Goal: Task Accomplishment & Management: Manage account settings

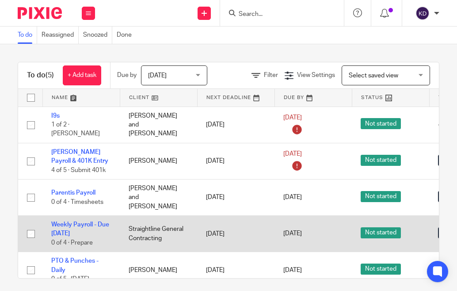
scroll to position [8, 0]
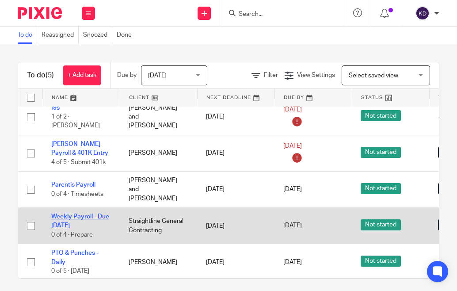
click at [65, 214] on link "Weekly Payroll - Due [DATE]" at bounding box center [80, 221] width 58 height 15
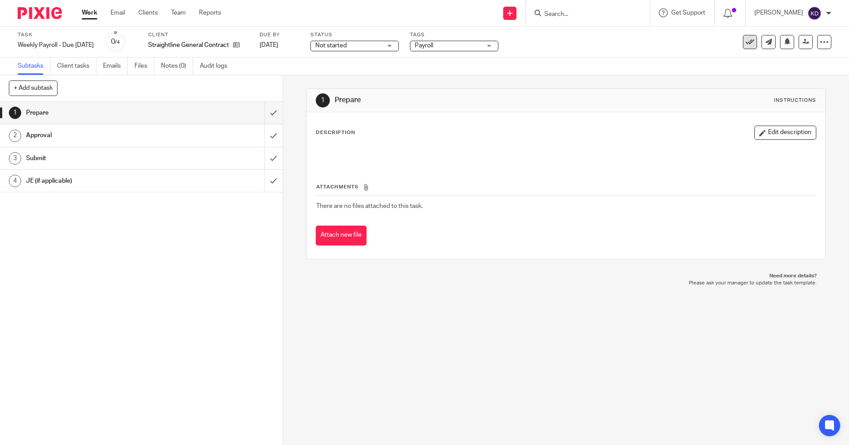
click at [457, 43] on icon at bounding box center [750, 42] width 9 height 9
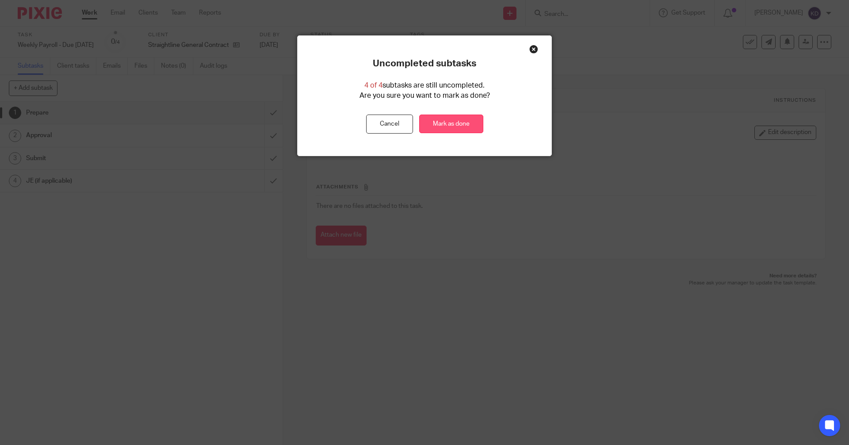
click at [454, 131] on link "Mark as done" at bounding box center [451, 124] width 64 height 19
click at [456, 124] on link "Mark as done" at bounding box center [451, 124] width 64 height 19
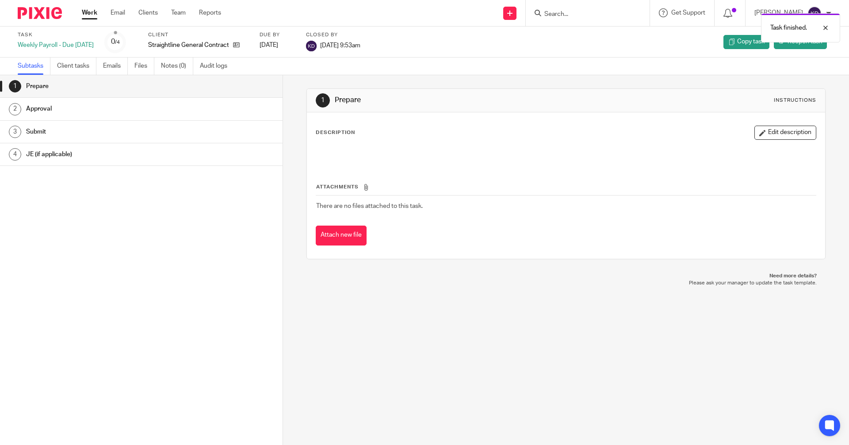
click at [41, 10] on img at bounding box center [40, 13] width 44 height 12
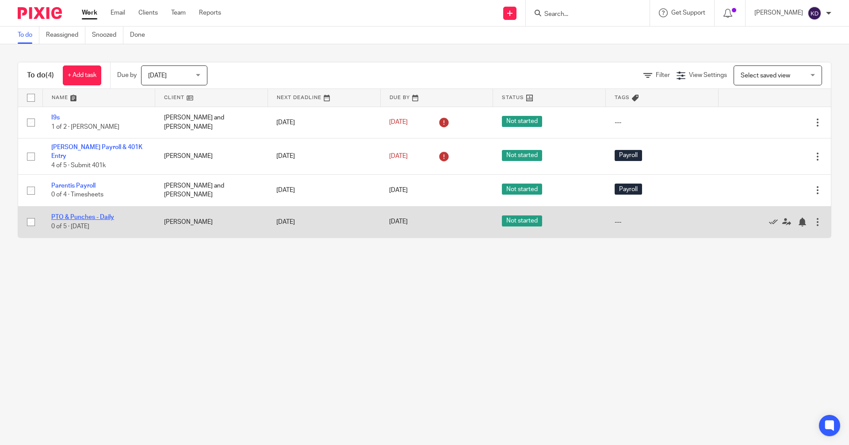
click at [96, 214] on link "PTO & Punches - Daily" at bounding box center [82, 217] width 63 height 6
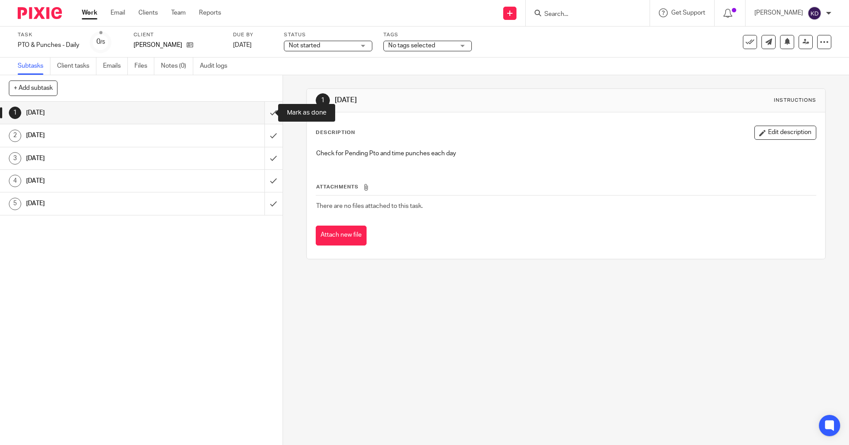
click at [265, 112] on input "submit" at bounding box center [141, 113] width 283 height 22
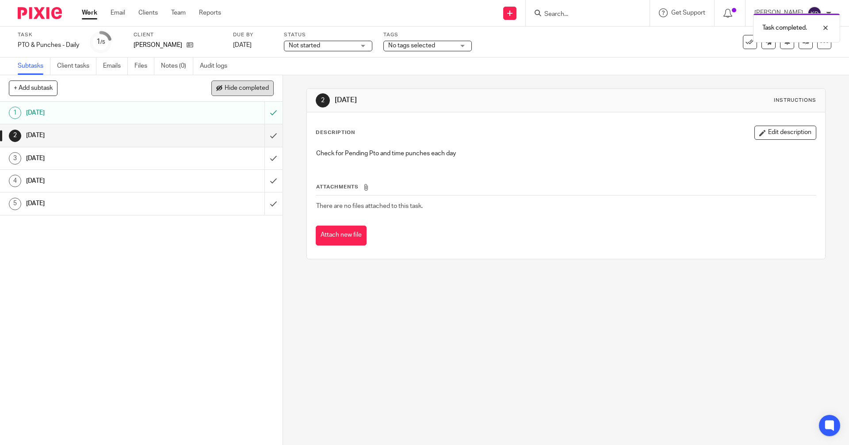
drag, startPoint x: 229, startPoint y: 88, endPoint x: 236, endPoint y: 91, distance: 7.6
click at [230, 88] on span "Hide completed" at bounding box center [247, 88] width 44 height 7
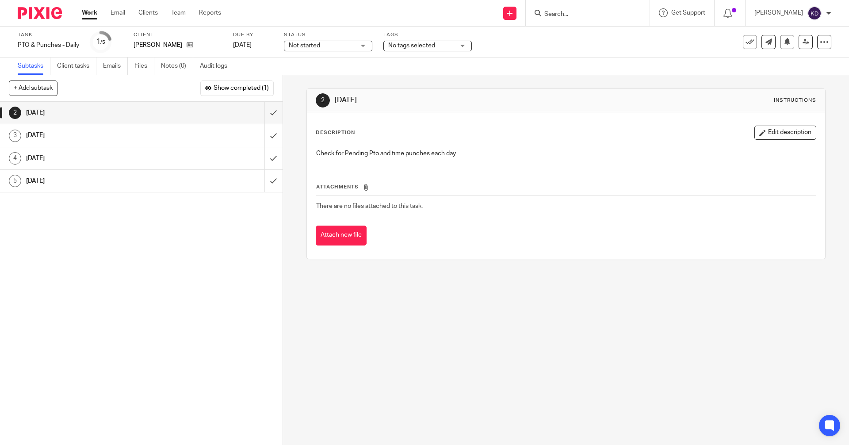
click at [39, 15] on img at bounding box center [40, 13] width 44 height 12
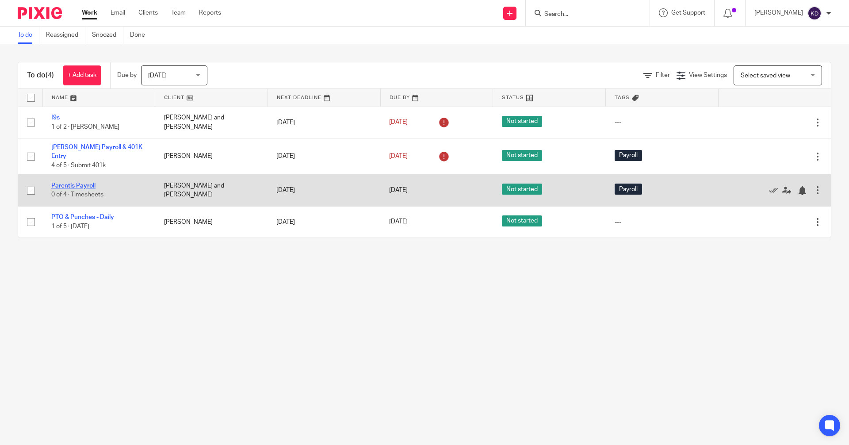
click at [83, 183] on link "Parentis Payroll" at bounding box center [73, 186] width 44 height 6
click at [66, 183] on link "Parentis Payroll" at bounding box center [73, 186] width 44 height 6
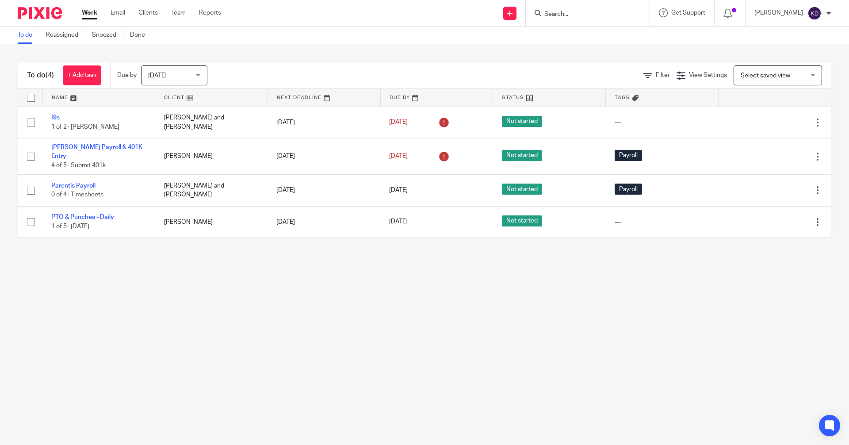
click at [178, 79] on span "[DATE]" at bounding box center [171, 75] width 47 height 19
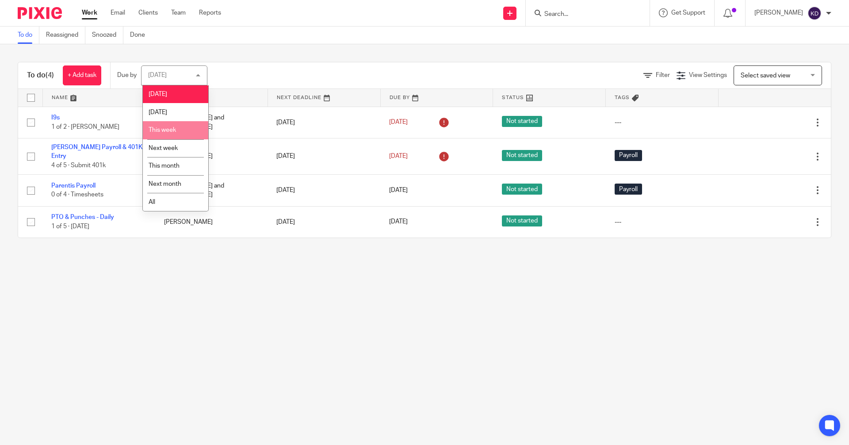
click at [173, 127] on span "This week" at bounding box center [162, 130] width 27 height 6
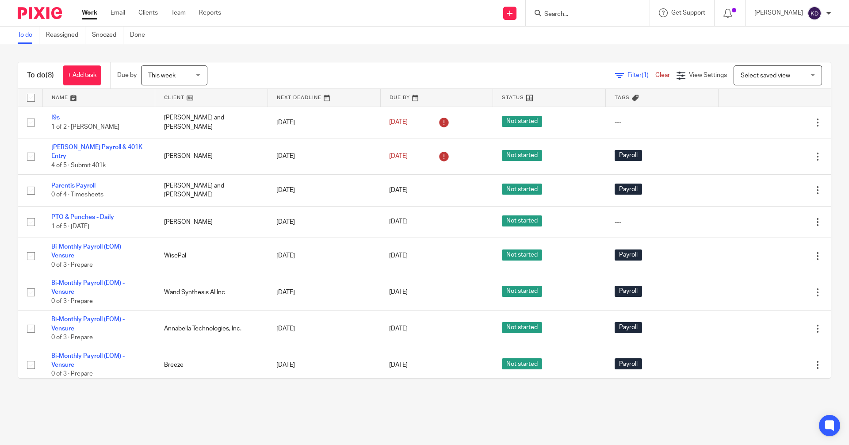
click at [176, 77] on span "This week" at bounding box center [161, 76] width 27 height 6
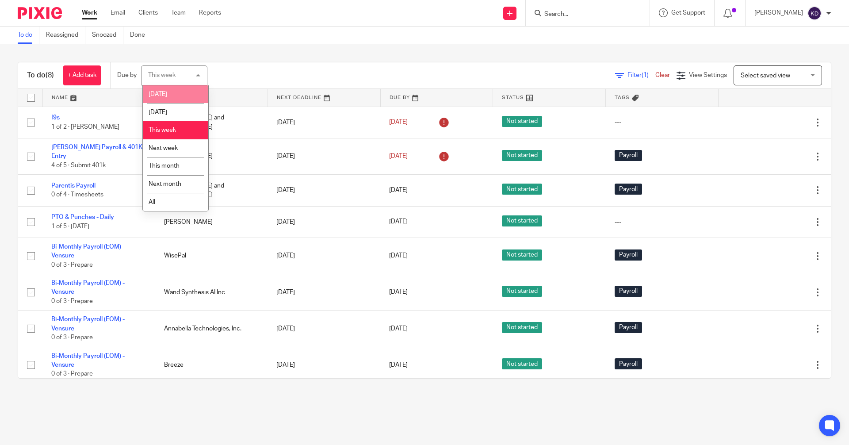
click at [167, 96] on li "[DATE]" at bounding box center [175, 94] width 65 height 18
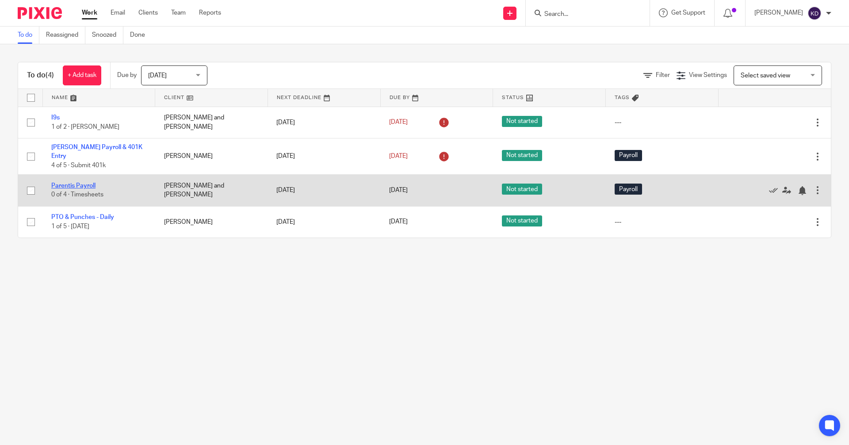
click at [80, 183] on link "Parentis Payroll" at bounding box center [73, 186] width 44 height 6
click at [87, 183] on link "Parentis Payroll" at bounding box center [73, 186] width 44 height 6
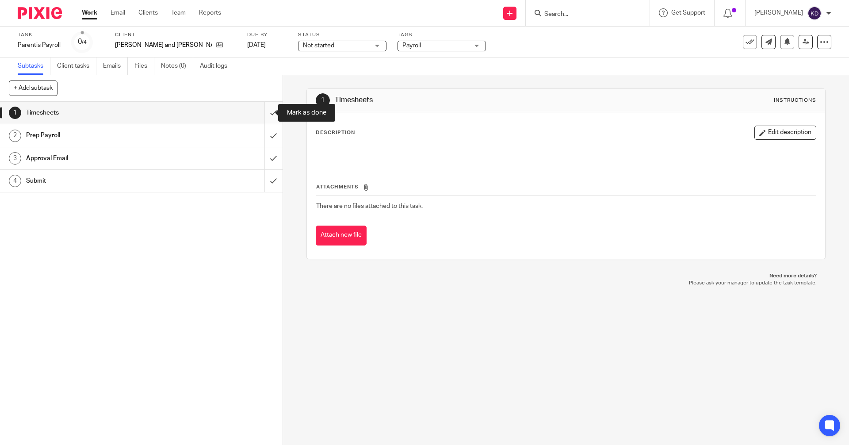
click at [263, 113] on input "submit" at bounding box center [141, 113] width 283 height 22
click at [262, 113] on input "submit" at bounding box center [141, 113] width 283 height 22
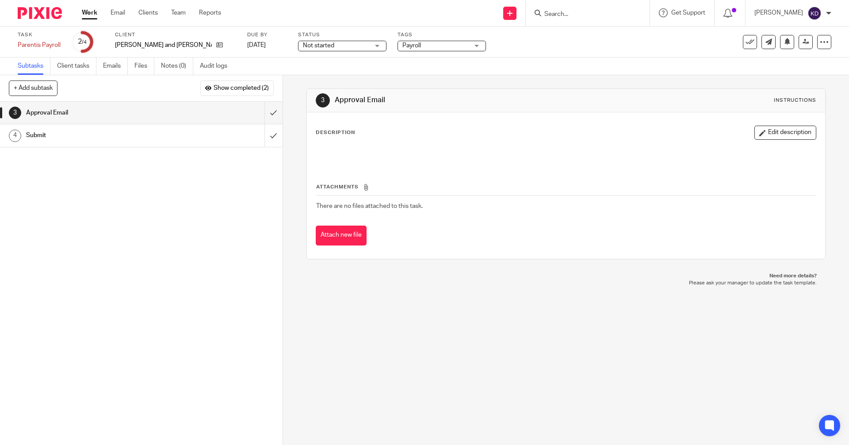
click at [44, 11] on img at bounding box center [40, 13] width 44 height 12
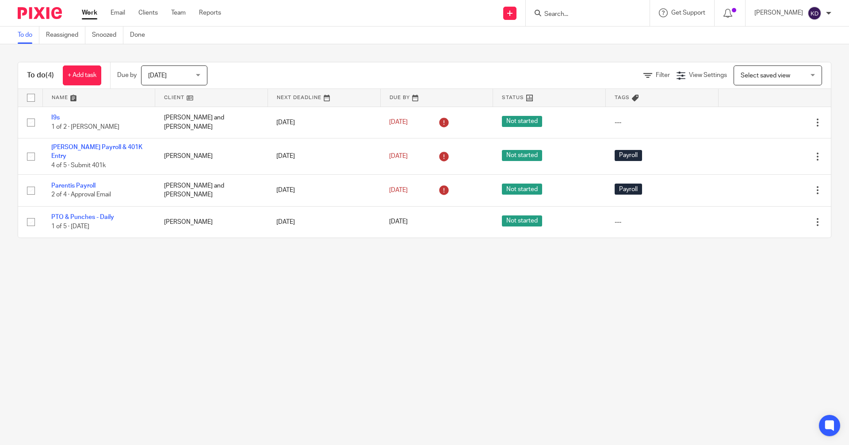
click at [172, 73] on span "[DATE]" at bounding box center [171, 75] width 47 height 19
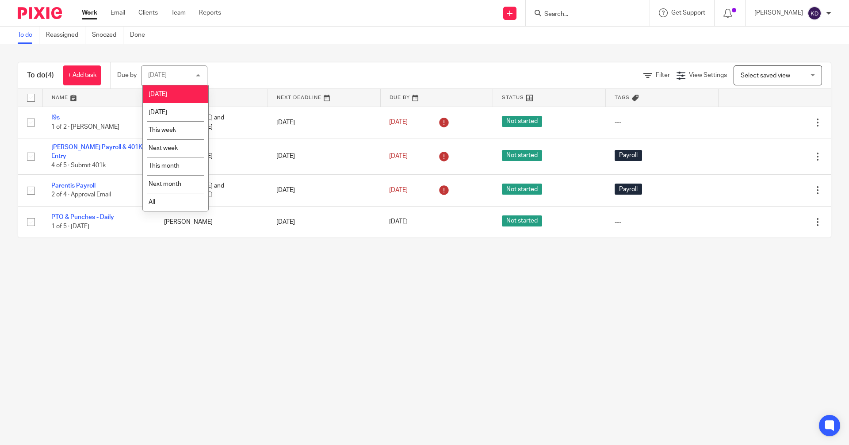
click at [165, 91] on span "[DATE]" at bounding box center [158, 94] width 19 height 6
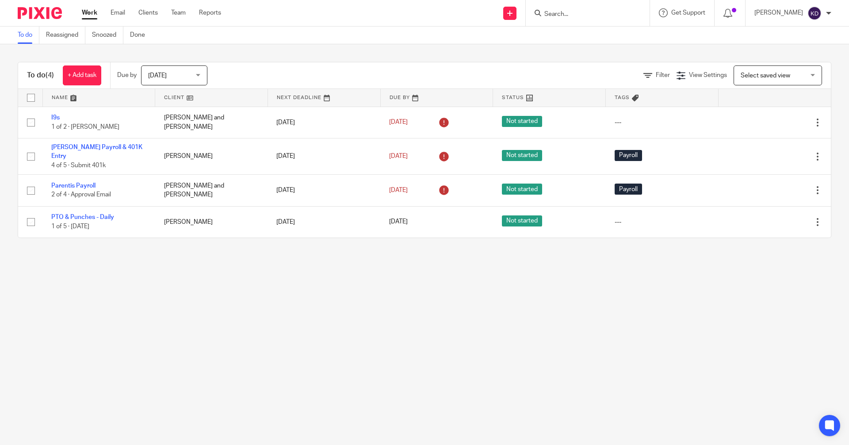
click at [44, 19] on img at bounding box center [40, 13] width 44 height 12
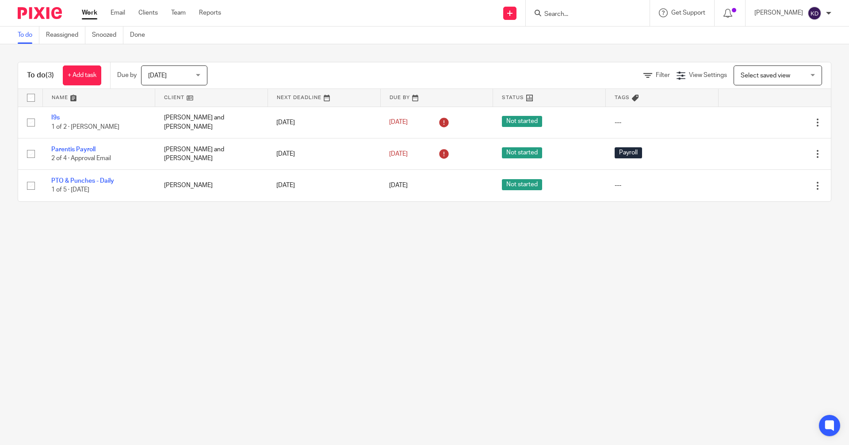
click at [179, 75] on span "[DATE]" at bounding box center [171, 75] width 47 height 19
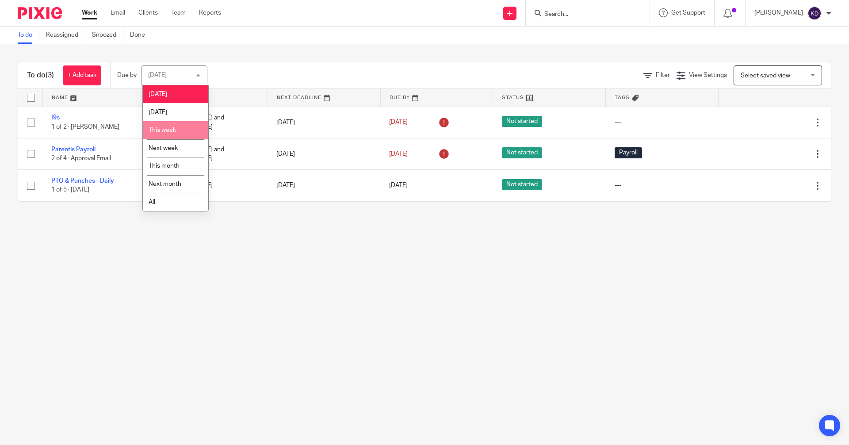
click at [177, 129] on li "This week" at bounding box center [175, 130] width 65 height 18
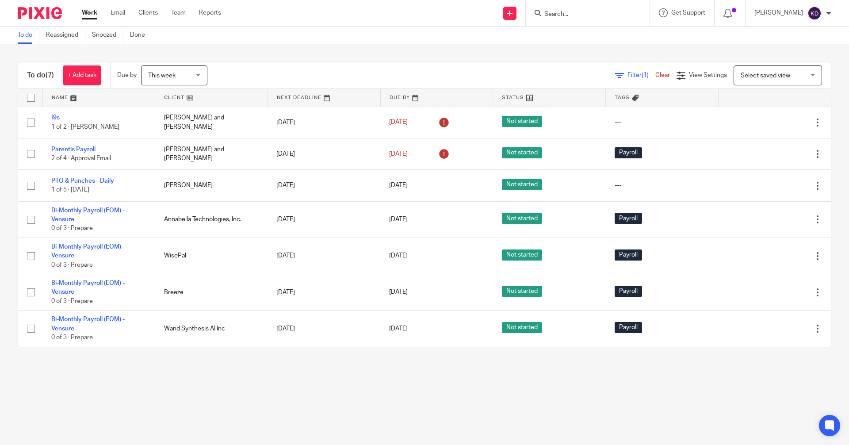
click at [167, 74] on span "This week" at bounding box center [161, 76] width 27 height 6
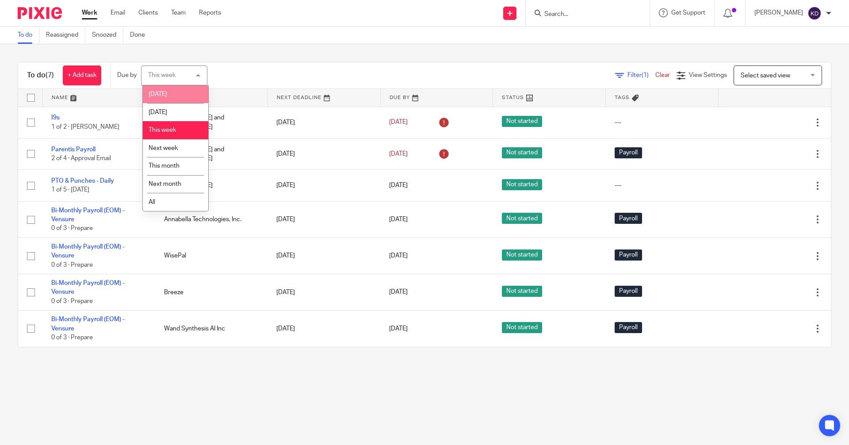
click at [174, 88] on li "[DATE]" at bounding box center [175, 94] width 65 height 18
